Goal: Task Accomplishment & Management: Complete application form

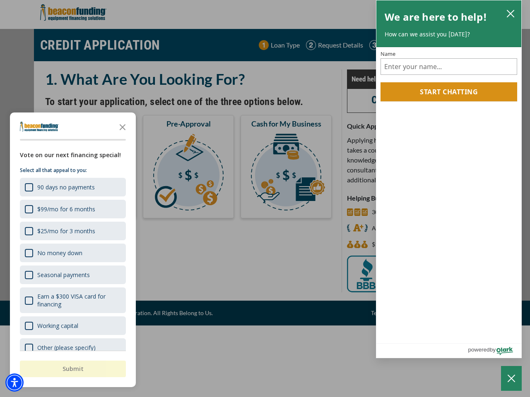
click at [265, 199] on div "button" at bounding box center [265, 198] width 530 height 397
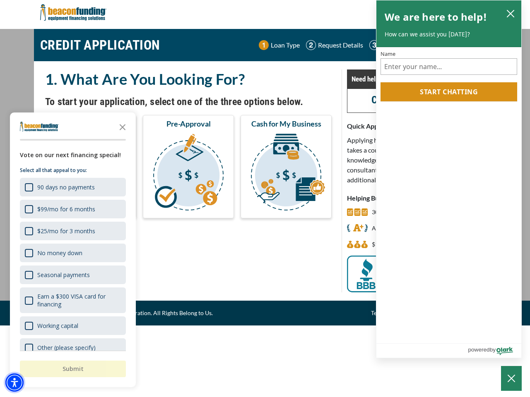
click at [14, 383] on img "Accessibility Menu" at bounding box center [14, 383] width 18 height 18
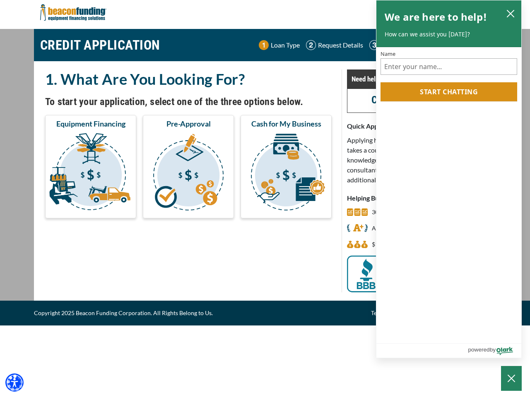
click at [265, 199] on body "Skip to main content Enable accessibility for low vision Open the accessibility…" at bounding box center [265, 198] width 530 height 397
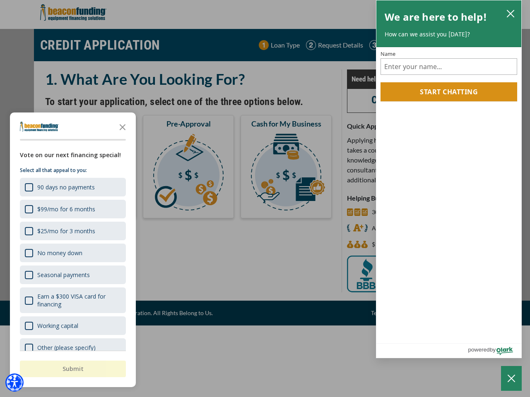
click at [122, 127] on body "Skip to main content Enable accessibility for low vision Open the accessibility…" at bounding box center [265, 198] width 530 height 397
click at [72, 187] on body "Skip to main content Enable accessibility for low vision Open the accessibility…" at bounding box center [265, 198] width 530 height 397
click at [72, 209] on body "Skip to main content Enable accessibility for low vision Open the accessibility…" at bounding box center [265, 198] width 530 height 397
click at [72, 231] on body "Skip to main content Enable accessibility for low vision Open the accessibility…" at bounding box center [265, 198] width 530 height 397
click at [72, 253] on body "Skip to main content Enable accessibility for low vision Open the accessibility…" at bounding box center [265, 198] width 530 height 397
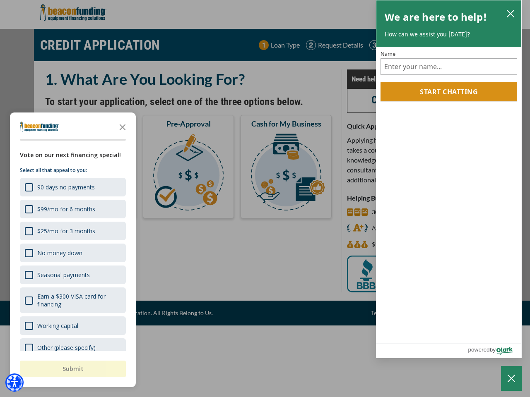
click at [72, 275] on body "Skip to main content Enable accessibility for low vision Open the accessibility…" at bounding box center [265, 198] width 530 height 397
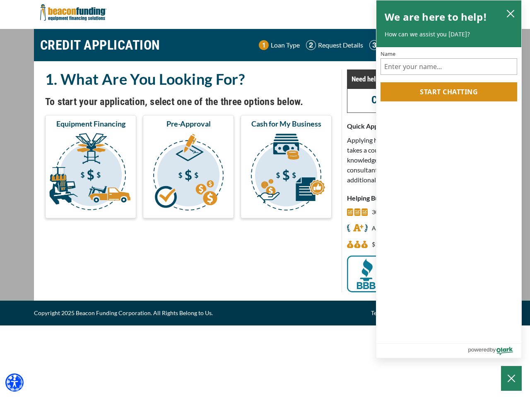
click at [72, 300] on body "Skip to main content Enable accessibility for low vision Open the accessibility…" at bounding box center [265, 198] width 530 height 397
